Goal: Find specific page/section: Find specific page/section

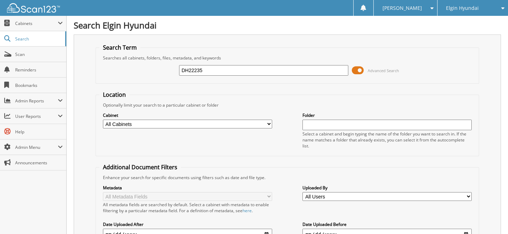
type input "DH22235"
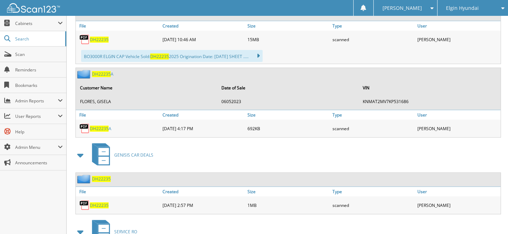
scroll to position [416, 0]
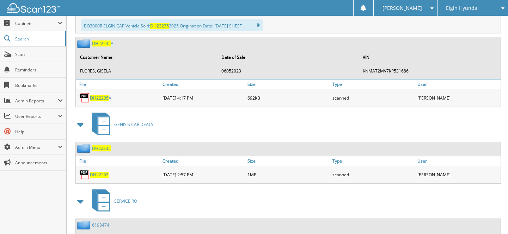
click at [100, 172] on span "D H 2 2 2 3 5" at bounding box center [99, 175] width 19 height 6
click at [27, 59] on link "Scan" at bounding box center [33, 54] width 66 height 15
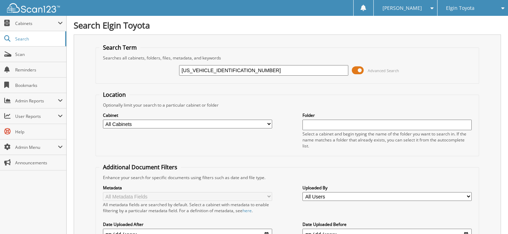
type input "JTNC4MBE2S3244490"
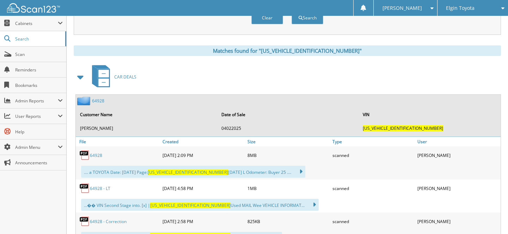
scroll to position [288, 0]
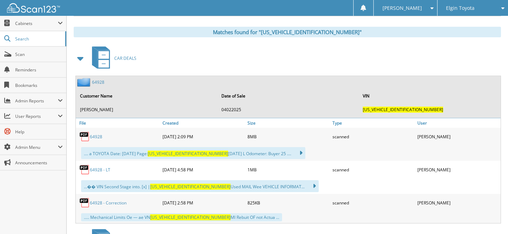
click at [107, 200] on link "64928 - Correction" at bounding box center [108, 203] width 37 height 6
click at [105, 167] on link "64928 - LT" at bounding box center [100, 170] width 20 height 6
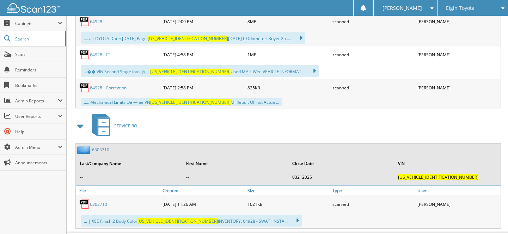
scroll to position [413, 0]
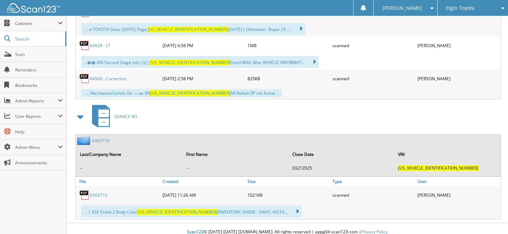
click at [462, 3] on div "Elgin Toyota" at bounding box center [472, 8] width 63 height 16
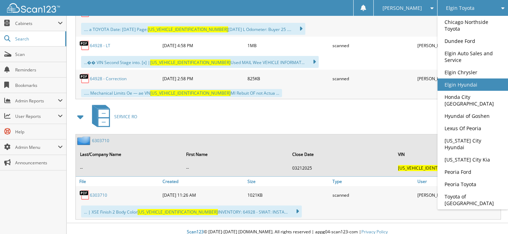
click at [468, 83] on link "Elgin Hyundai" at bounding box center [472, 85] width 70 height 12
